Goal: Information Seeking & Learning: Learn about a topic

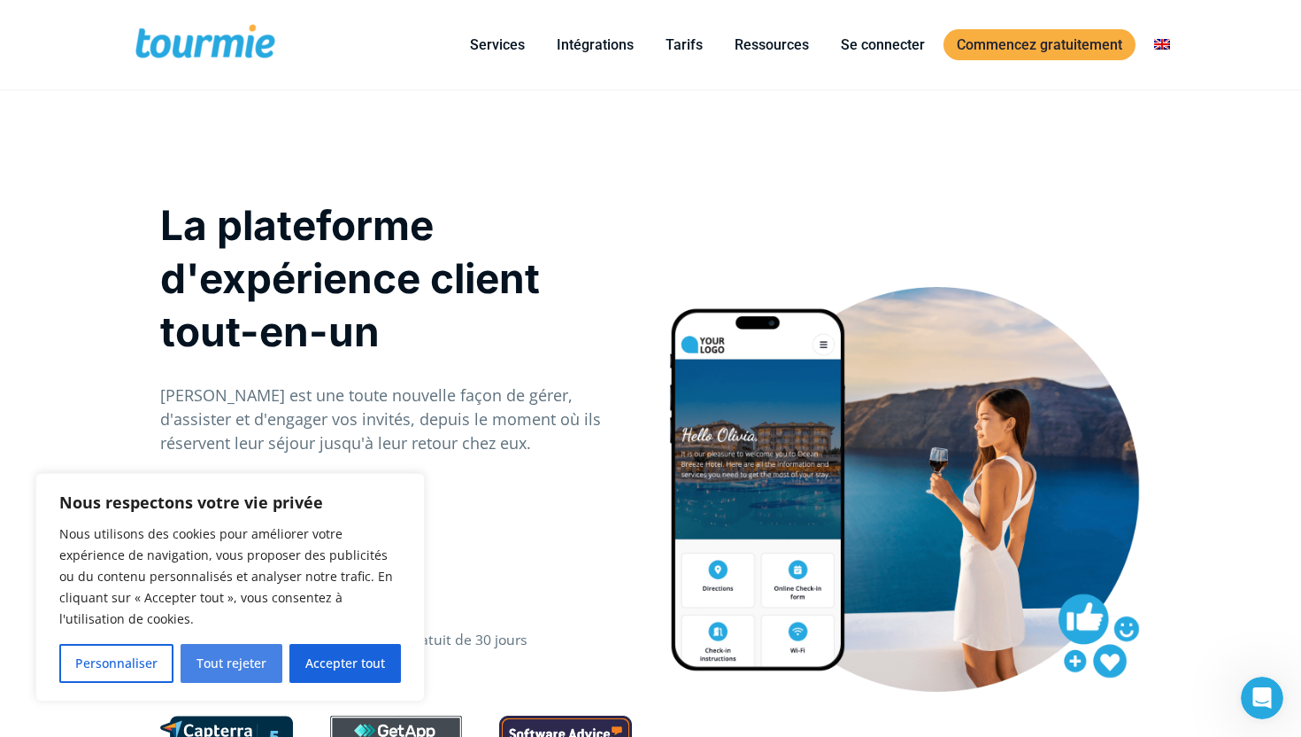
click at [236, 661] on font "Tout rejeter" at bounding box center [232, 662] width 70 height 17
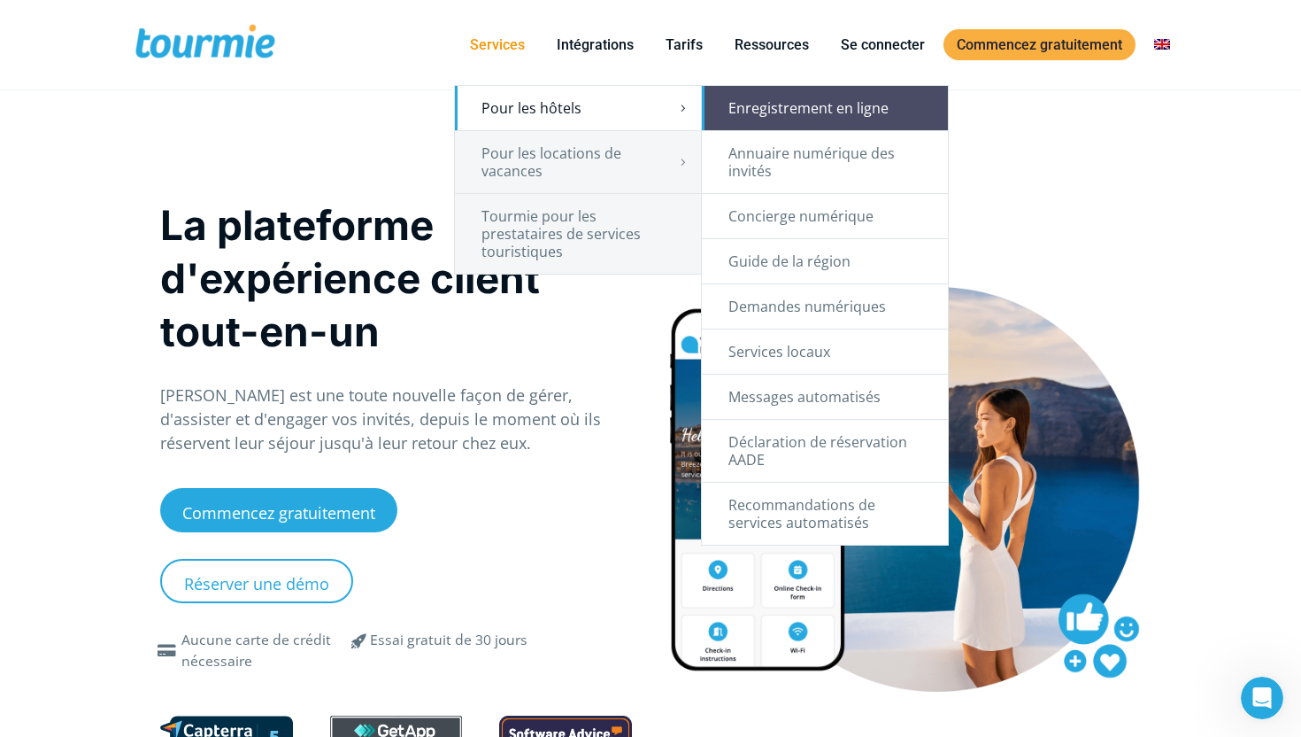
click at [824, 116] on font "Enregistrement en ligne" at bounding box center [809, 107] width 160 height 19
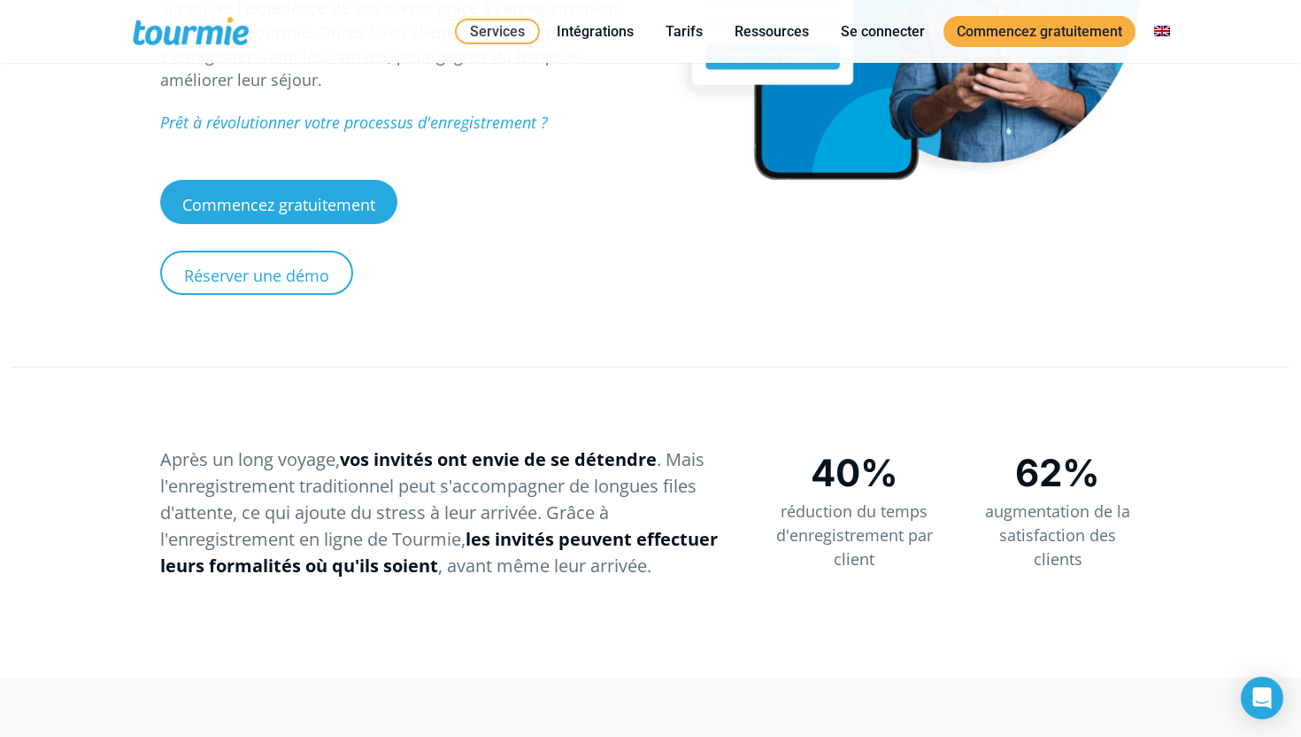
scroll to position [65, 0]
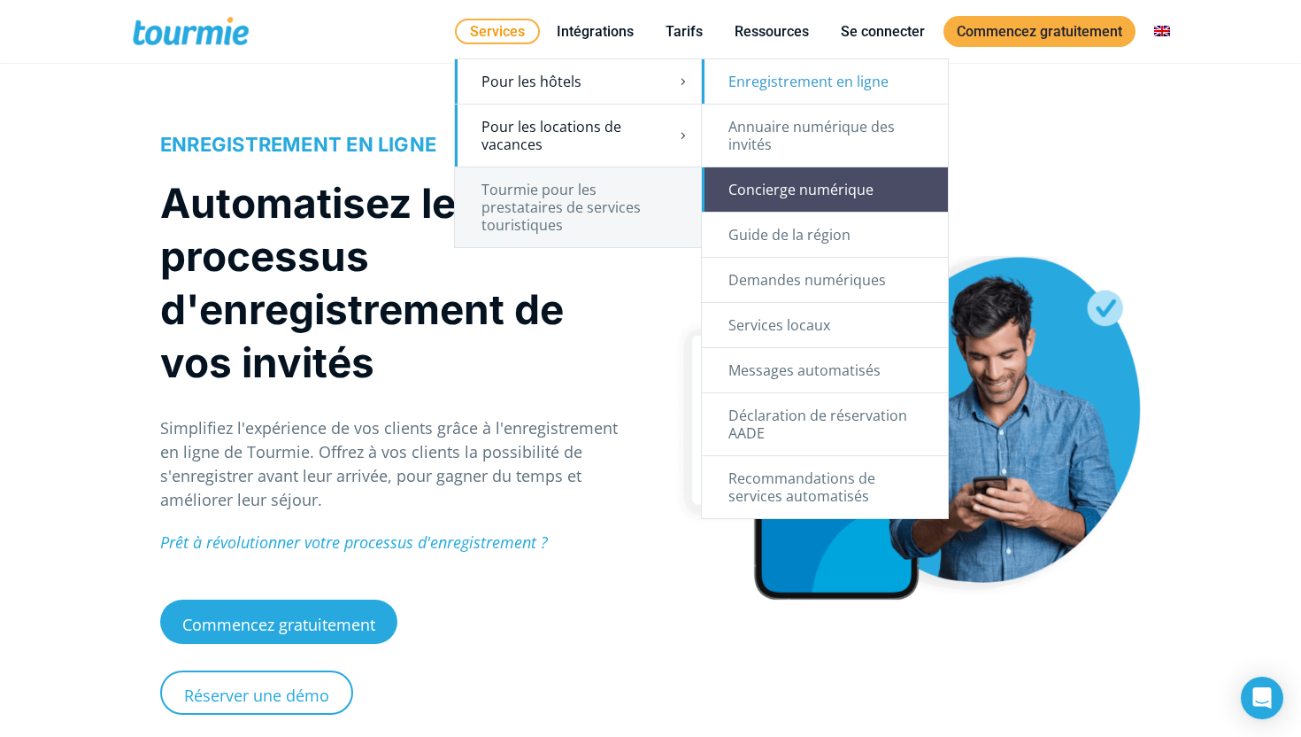
click at [817, 179] on link "Concierge numérique" at bounding box center [825, 189] width 246 height 44
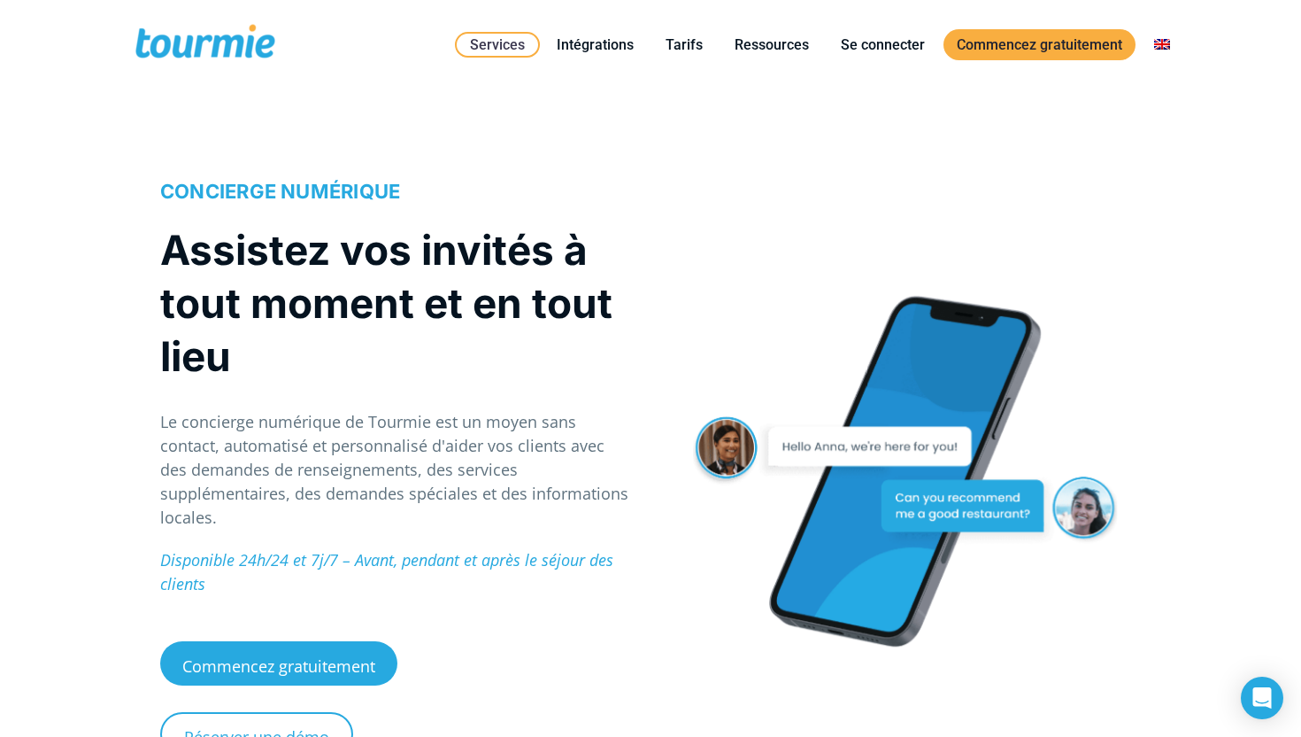
click at [166, 423] on font "Le concierge numérique de Tourmie est un moyen sans contact, automatisé et pers…" at bounding box center [394, 469] width 468 height 117
click at [190, 425] on font "Le concierge numérique de Tourmie est un moyen sans contact, automatisé et pers…" at bounding box center [394, 469] width 468 height 117
click at [262, 425] on font "Le concierge numérique de Tourmie est un moyen sans contact, automatisé et pers…" at bounding box center [394, 469] width 468 height 117
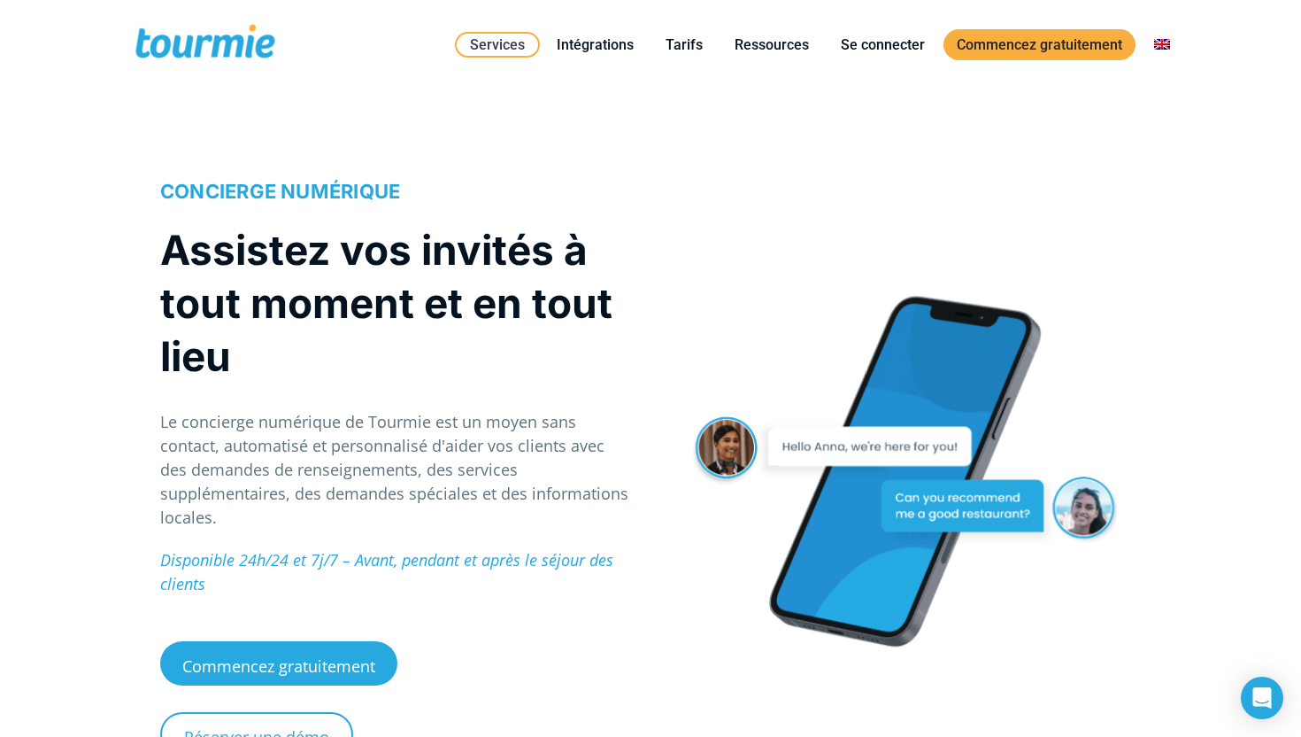
click at [262, 425] on font "Le concierge numérique de Tourmie est un moyen sans contact, automatisé et pers…" at bounding box center [394, 469] width 468 height 117
click at [318, 411] on font "Le concierge numérique de Tourmie est un moyen sans contact, automatisé et pers…" at bounding box center [394, 469] width 468 height 117
click at [356, 431] on font "Le concierge numérique de Tourmie est un moyen sans contact, automatisé et pers…" at bounding box center [394, 469] width 468 height 117
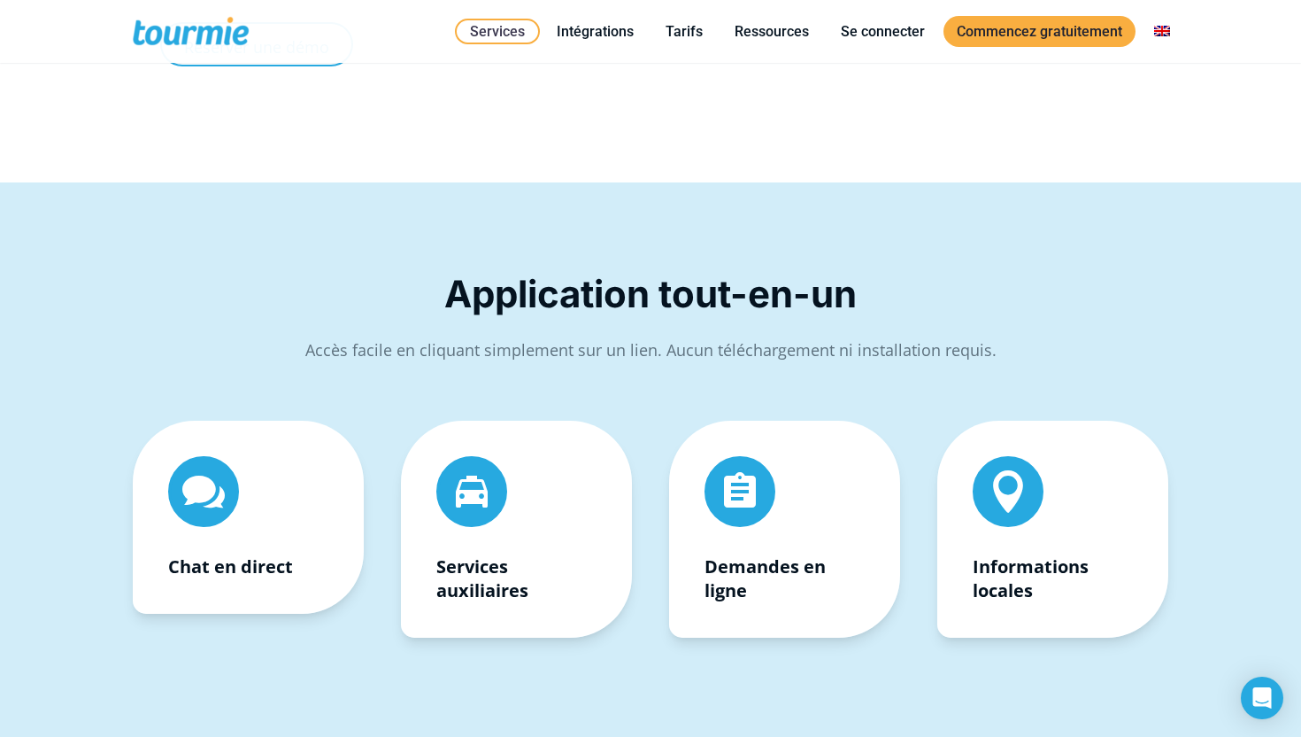
scroll to position [192, 0]
